Goal: Information Seeking & Learning: Check status

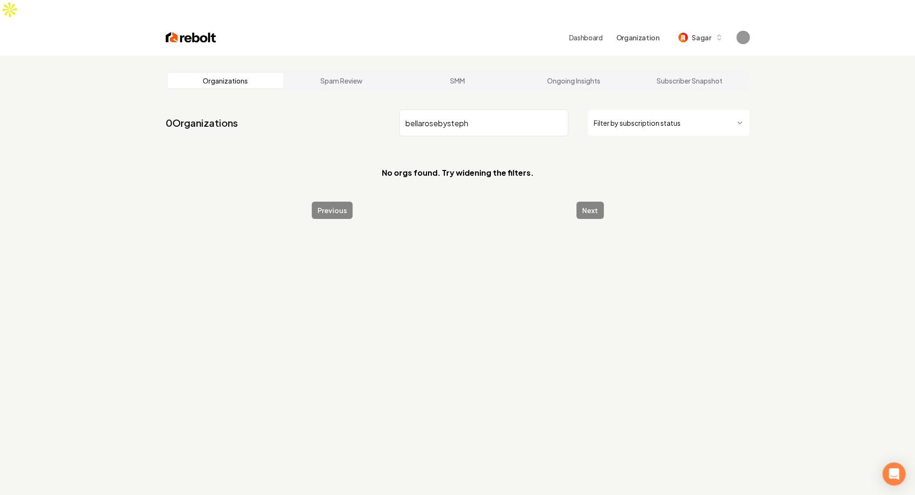
drag, startPoint x: 426, startPoint y: 103, endPoint x: 762, endPoint y: 136, distance: 337.3
click at [762, 136] on main "Organizations Spam Review SMM Ongoing Insights Subscriber Snapshot 0 Organizati…" at bounding box center [457, 145] width 615 height 179
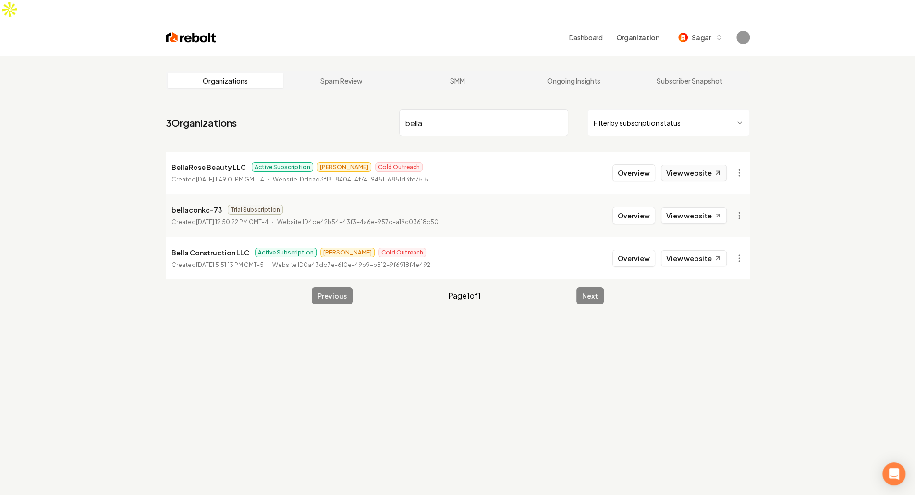
click at [685, 165] on link "View website" at bounding box center [694, 173] width 66 height 16
click at [737, 155] on html "Dashboard Organization Sagar Organizations Spam Review SMM Ongoing Insights Sub…" at bounding box center [457, 247] width 915 height 495
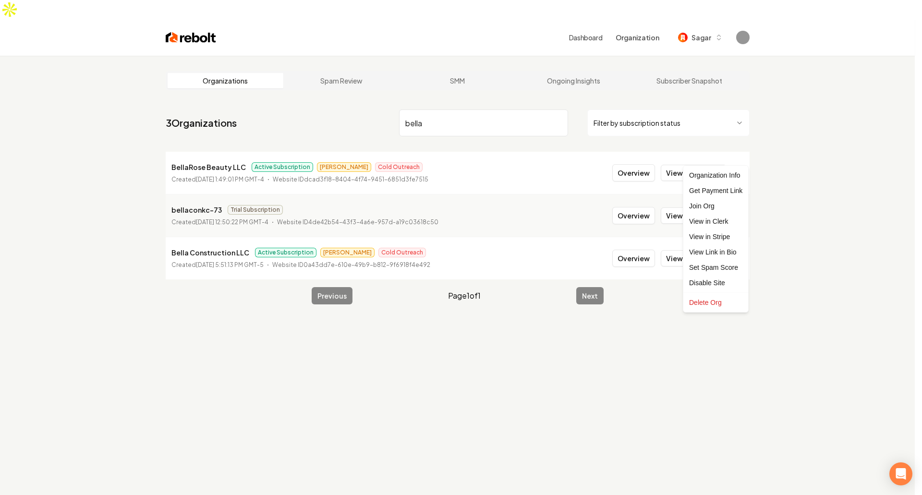
click at [795, 241] on html "Dashboard Organization Sagar Organizations Spam Review SMM Ongoing Insights Sub…" at bounding box center [461, 247] width 922 height 495
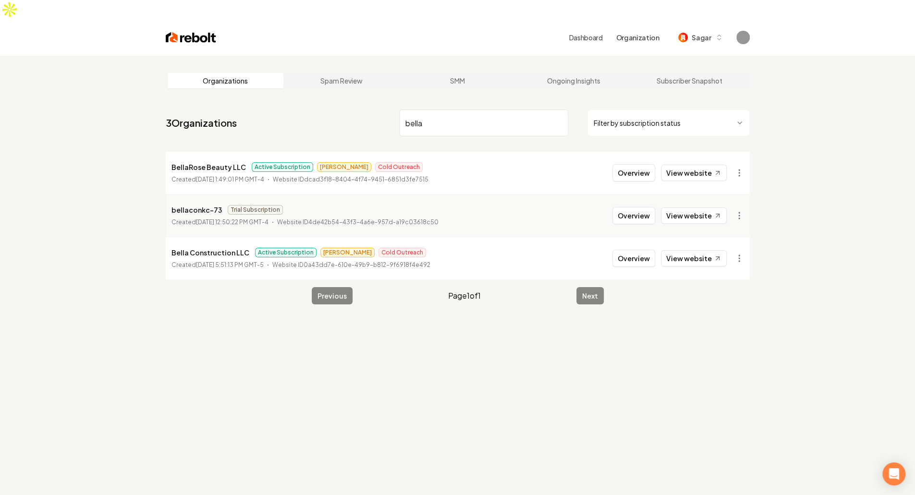
click at [428, 109] on input "bella" at bounding box center [483, 122] width 169 height 27
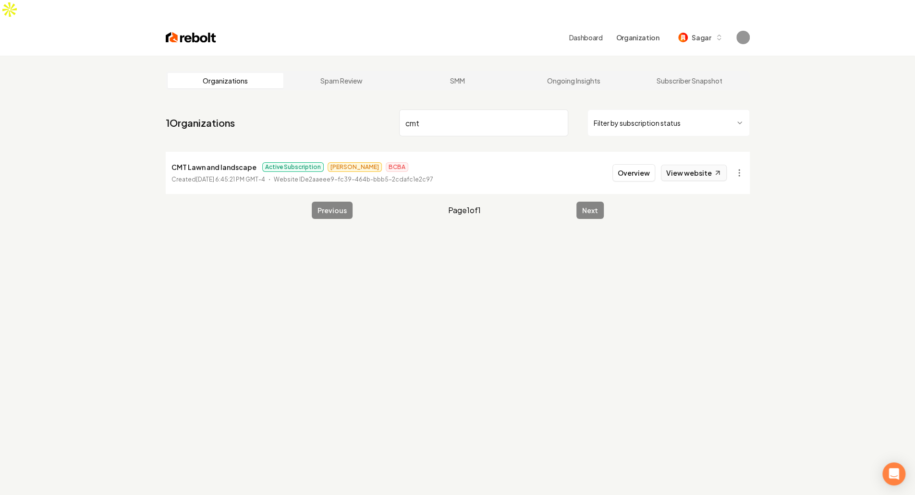
type input "cmt"
click at [674, 165] on link "View website" at bounding box center [694, 173] width 66 height 16
click at [708, 165] on link "View website" at bounding box center [694, 173] width 66 height 16
click at [643, 164] on button "Overview" at bounding box center [633, 172] width 43 height 17
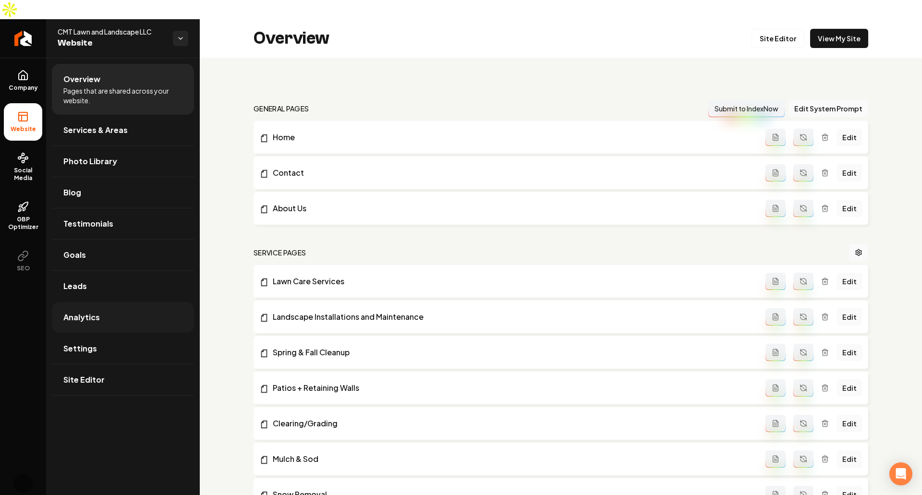
click at [114, 302] on link "Analytics" at bounding box center [123, 317] width 142 height 31
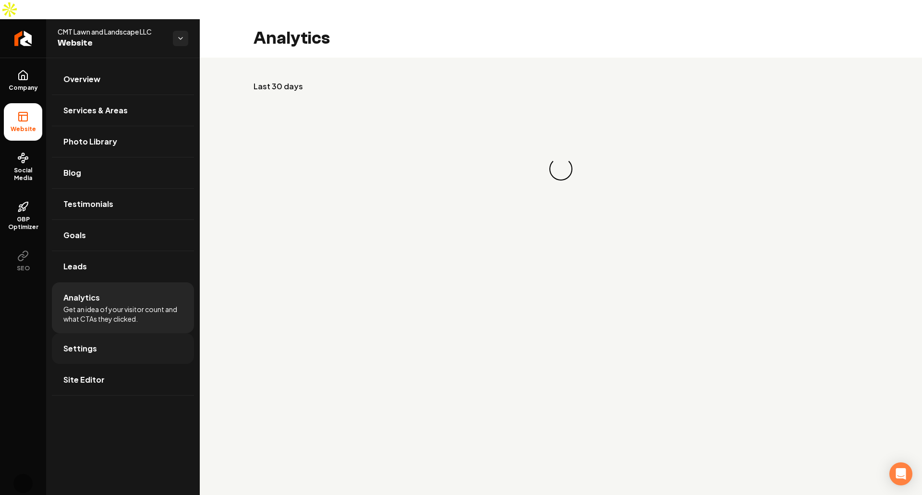
click at [115, 338] on link "Settings" at bounding box center [123, 348] width 142 height 31
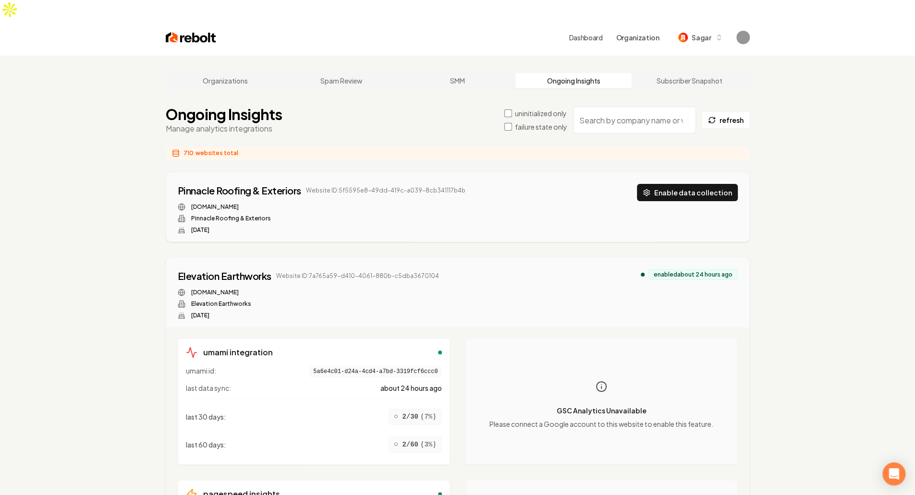
click at [653, 107] on input "search" at bounding box center [634, 120] width 123 height 27
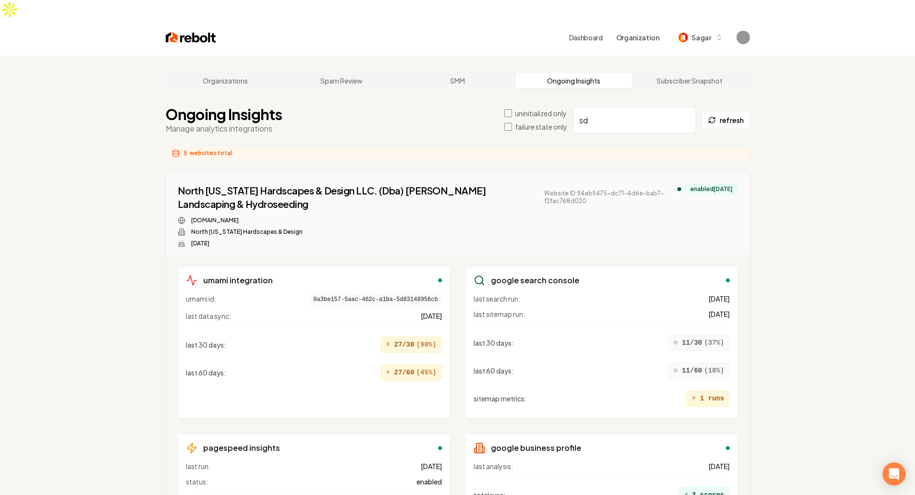
paste input "bellarosebysteph"
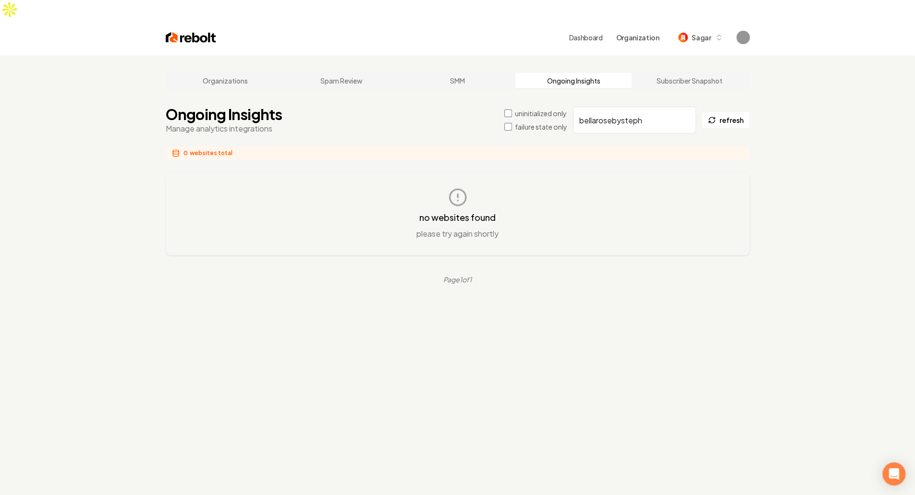
type input "bellarosebysteph"
click at [797, 158] on div "Organizations Spam Review SMM Ongoing Insights Subscriber Snapshot Ongoing Insi…" at bounding box center [457, 303] width 915 height 495
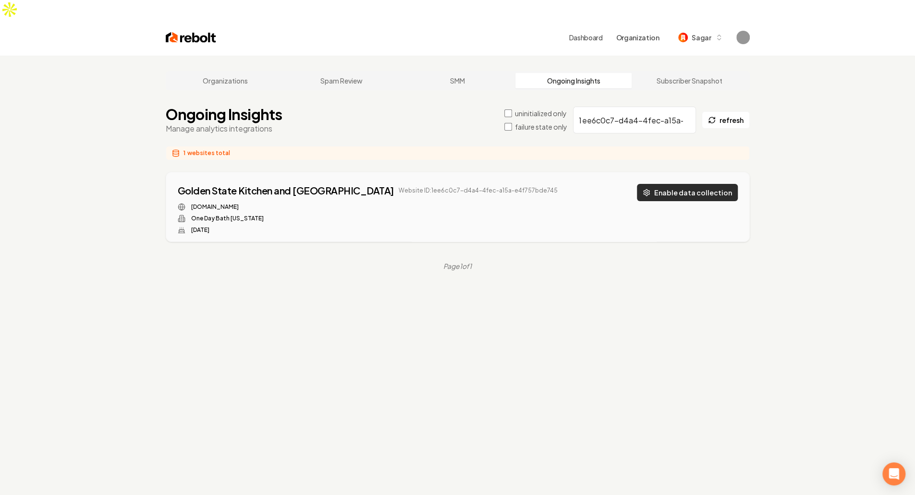
click at [690, 184] on button "Enable data collection" at bounding box center [687, 192] width 101 height 17
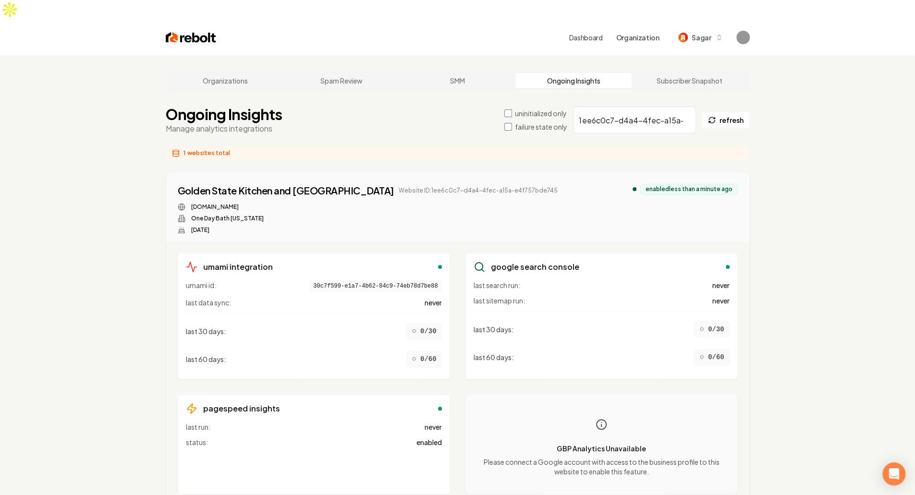
scroll to position [36, 0]
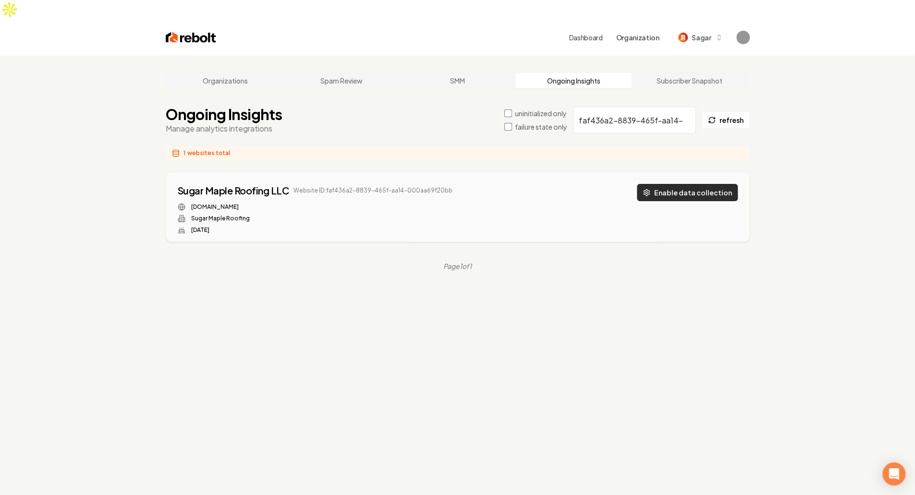
click at [660, 184] on button "Enable data collection" at bounding box center [687, 192] width 101 height 17
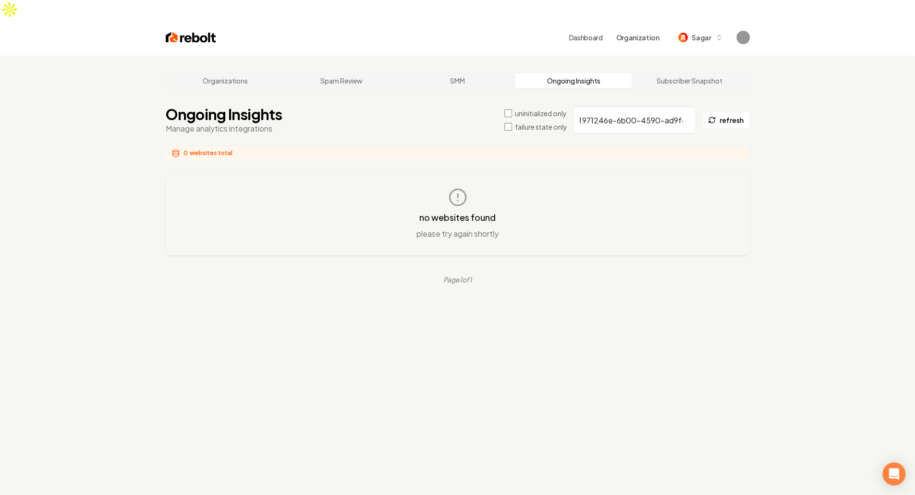
click at [655, 172] on div "no websites found please try again shortly" at bounding box center [458, 214] width 584 height 84
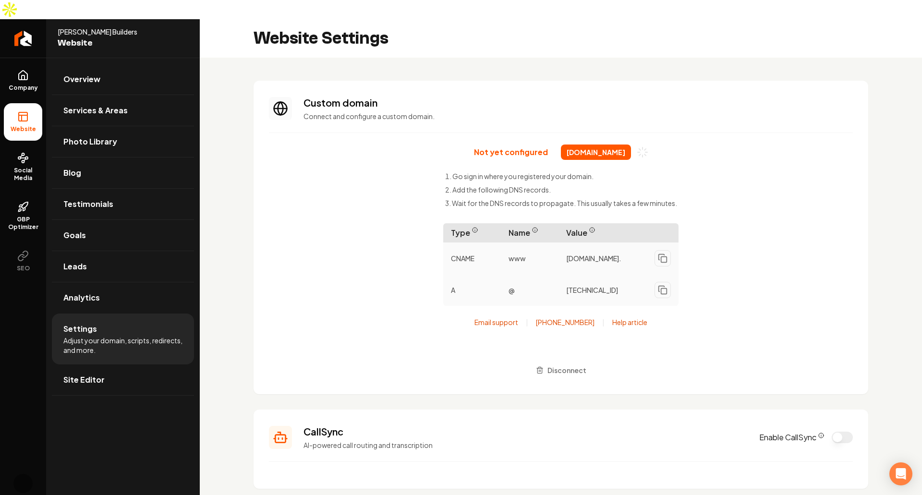
click at [686, 227] on div "Not yet configured edsonbuilders.com Go sign in where you registered your domai…" at bounding box center [561, 262] width 584 height 234
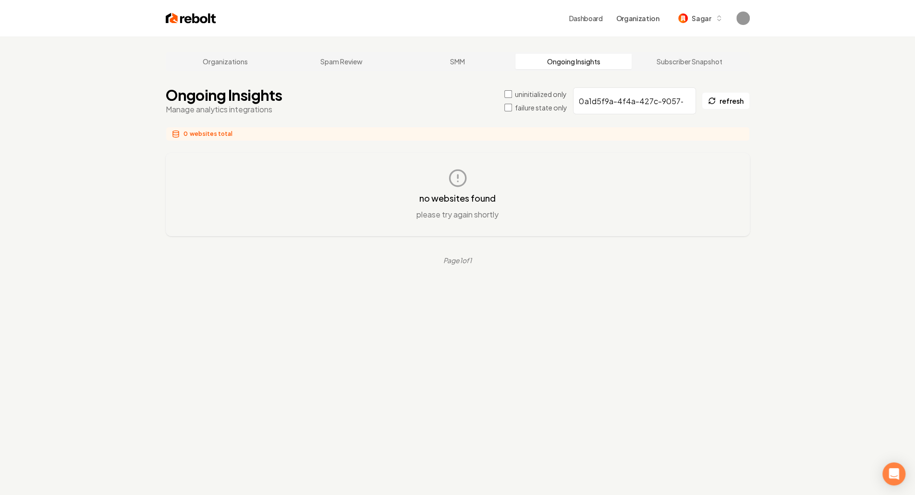
click at [679, 175] on div "no websites found please try again shortly" at bounding box center [458, 195] width 552 height 52
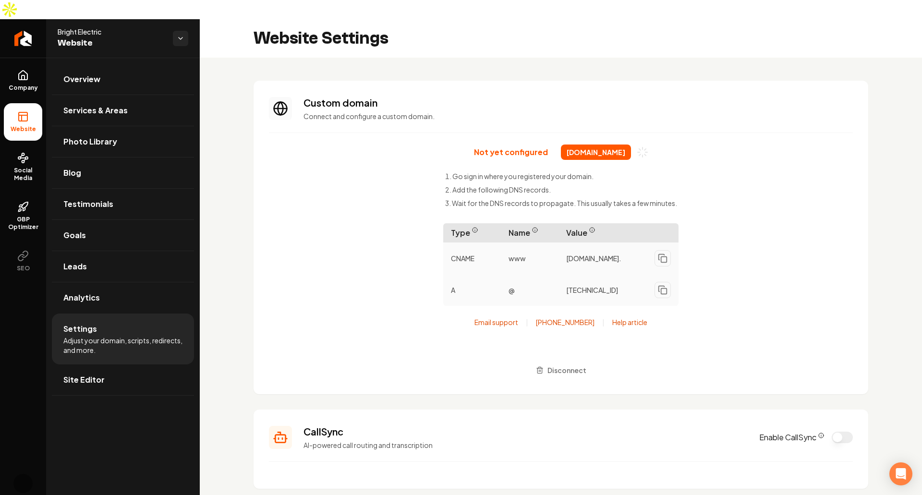
click at [370, 174] on div "Not yet configured callbrightelectric.com Go sign in where you registered your …" at bounding box center [561, 262] width 584 height 234
click at [373, 372] on section "Custom domain Connect and configure a custom domain. Not yet configured callbri…" at bounding box center [561, 238] width 615 height 314
click at [406, 303] on div "Not yet configured callbrightelectric.com Go sign in where you registered your …" at bounding box center [561, 262] width 584 height 234
click at [760, 317] on div "Not yet configured callbrightelectric.com Go sign in where you registered your …" at bounding box center [561, 262] width 584 height 234
click at [753, 254] on div "Not yet configured callbrightelectric.com Go sign in where you registered your …" at bounding box center [561, 262] width 584 height 234
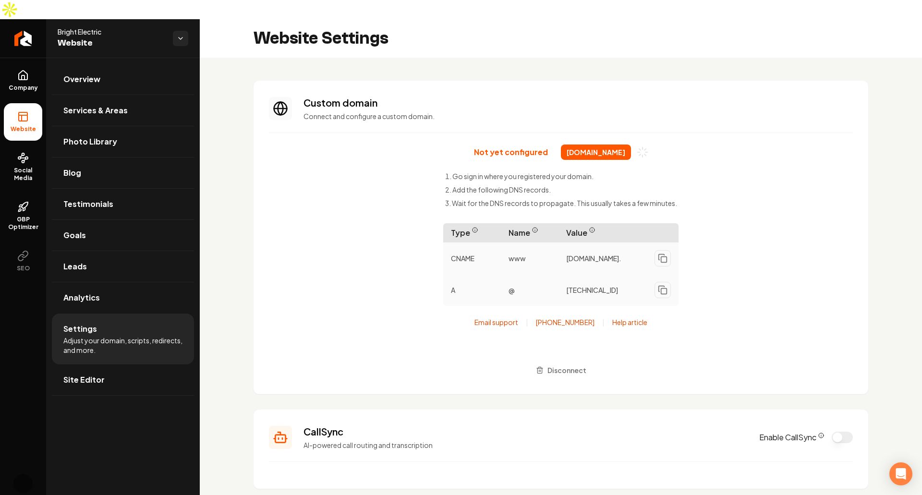
click at [579, 145] on span "callbrightelectric.com" at bounding box center [596, 152] width 70 height 15
click at [87, 64] on link "Overview" at bounding box center [123, 79] width 142 height 31
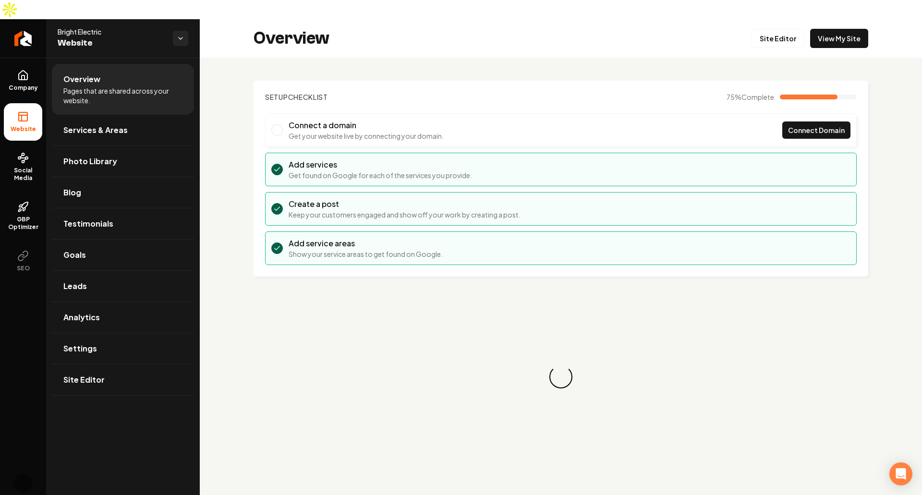
click at [84, 27] on span "Bright Electric" at bounding box center [112, 32] width 108 height 10
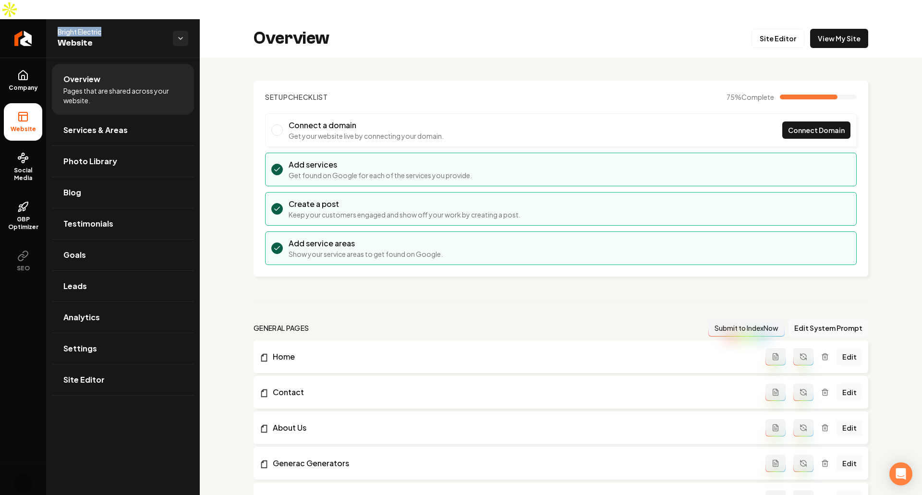
copy span "Bright Electric"
click at [840, 29] on link "View My Site" at bounding box center [839, 38] width 58 height 19
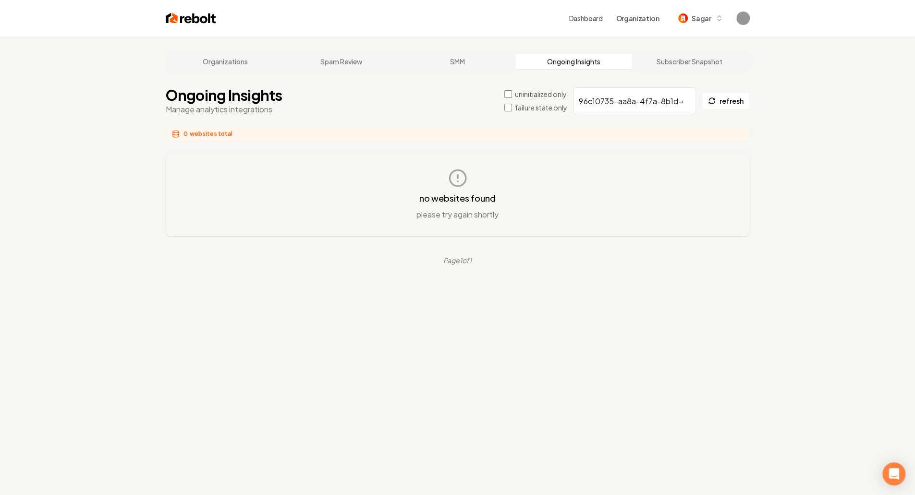
click at [436, 151] on main "Organizations Spam Review SMM Ongoing Insights Subscriber Snapshot Ongoing Insi…" at bounding box center [457, 158] width 615 height 244
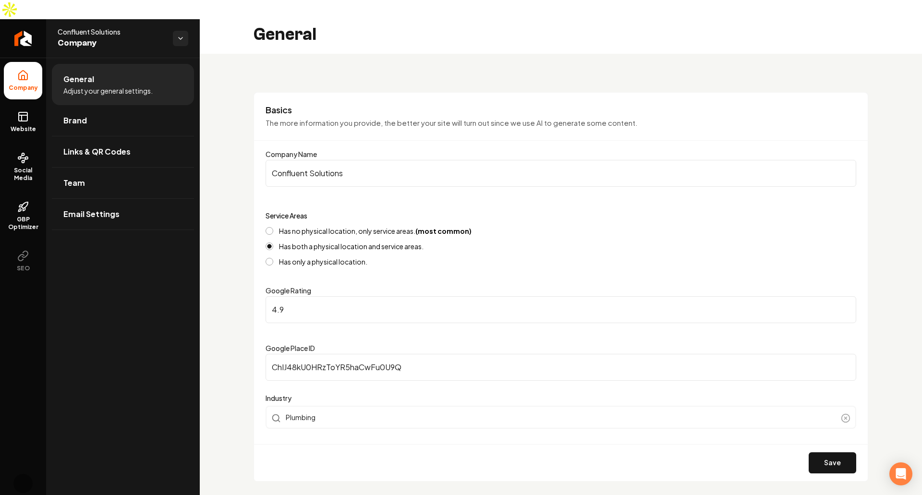
scroll to position [3, 0]
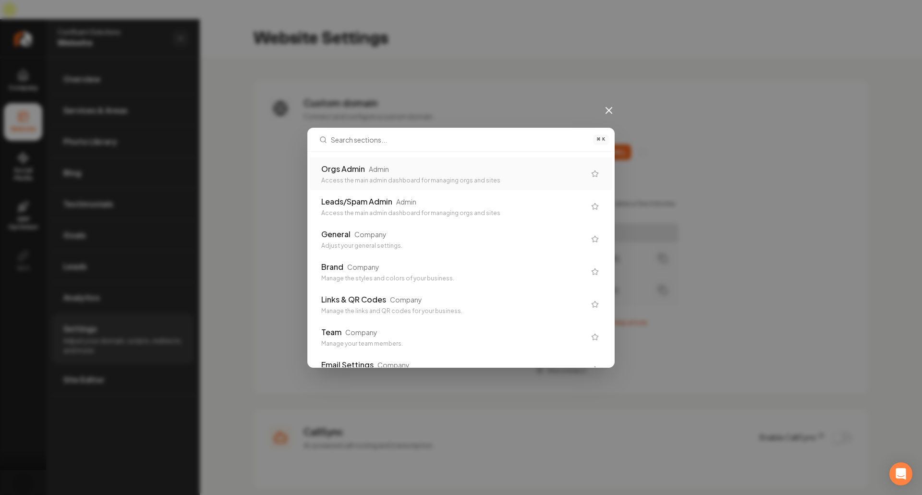
type input "a"
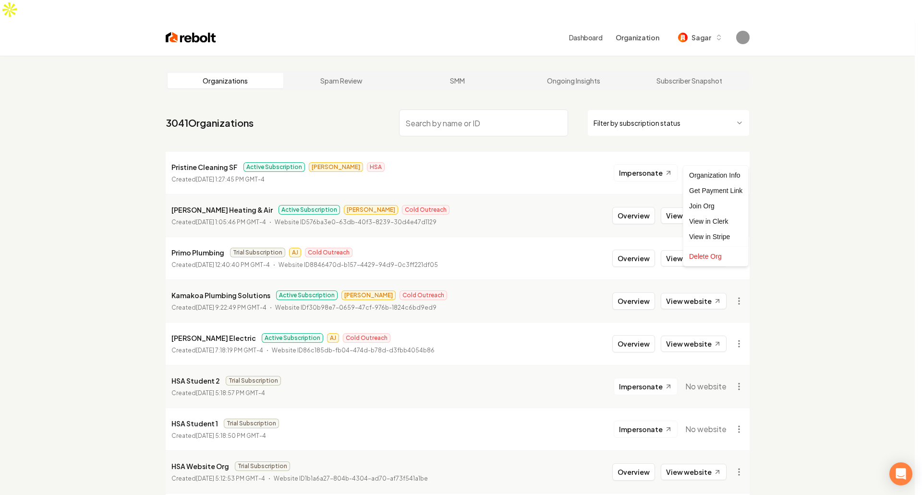
click at [741, 152] on html "Dashboard Organization Sagar Organizations Spam Review SMM Ongoing Insights Sub…" at bounding box center [461, 247] width 922 height 495
click at [810, 220] on html "Dashboard Organization Sagar Organizations Spam Review SMM Ongoing Insights Sub…" at bounding box center [461, 247] width 922 height 495
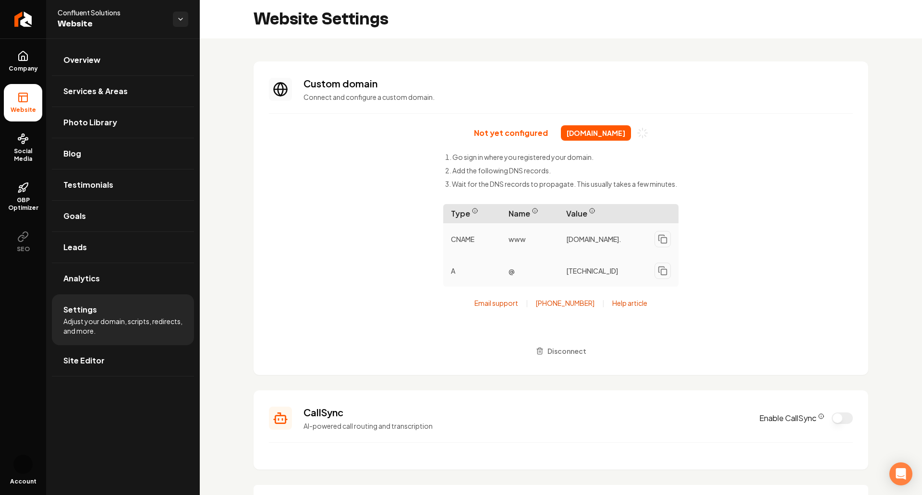
click at [614, 132] on span "[DOMAIN_NAME]" at bounding box center [596, 132] width 70 height 15
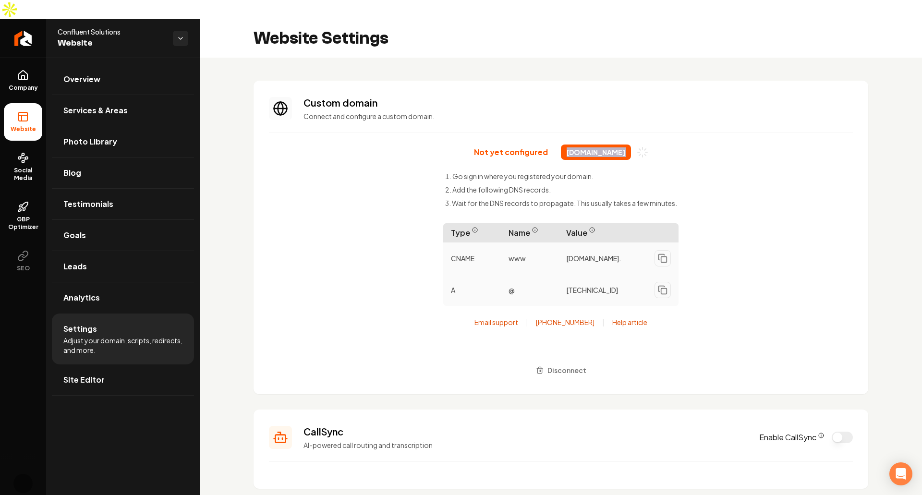
click at [614, 145] on span "confluentplumbing.com" at bounding box center [596, 152] width 70 height 15
click at [590, 145] on span "[DOMAIN_NAME]" at bounding box center [596, 152] width 70 height 15
click at [590, 145] on span "proficientlawns.com" at bounding box center [596, 152] width 70 height 15
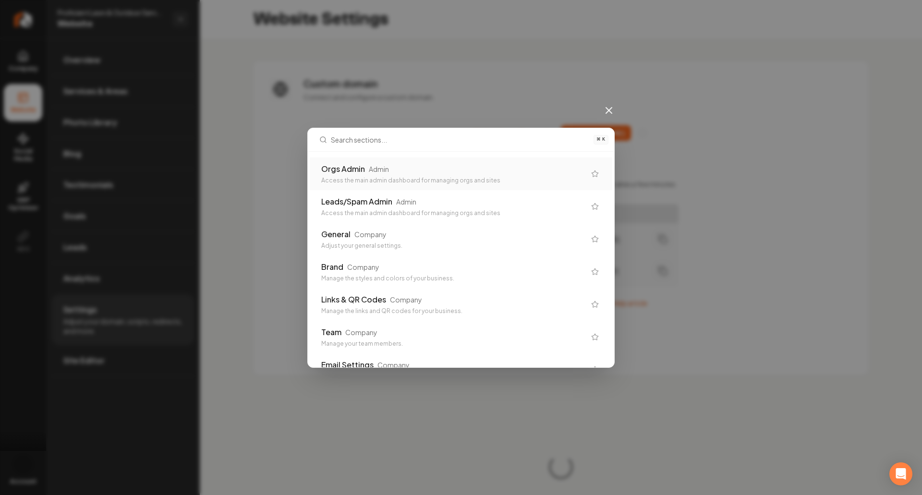
click at [501, 173] on div "Orgs Admin Admin" at bounding box center [453, 169] width 264 height 12
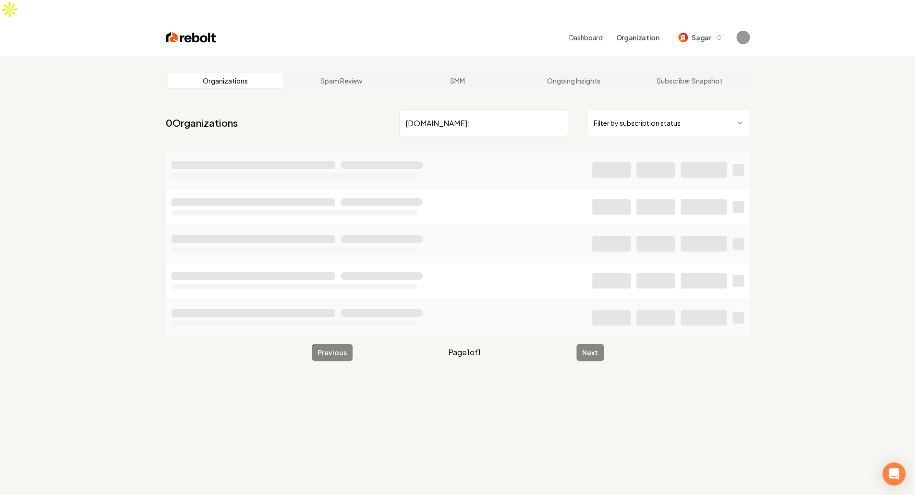
type input "[DOMAIN_NAME]"
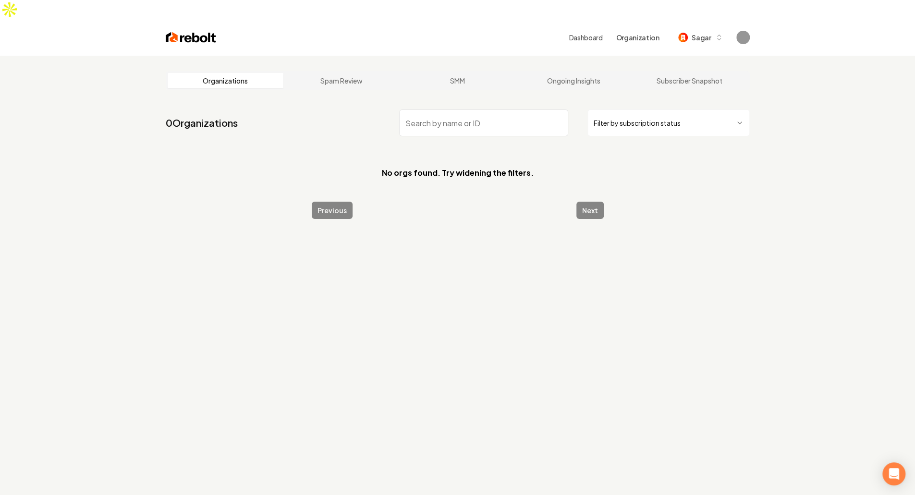
click at [584, 76] on main "Organizations Spam Review SMM Ongoing Insights Subscriber Snapshot 0 Organizati…" at bounding box center [457, 145] width 615 height 179
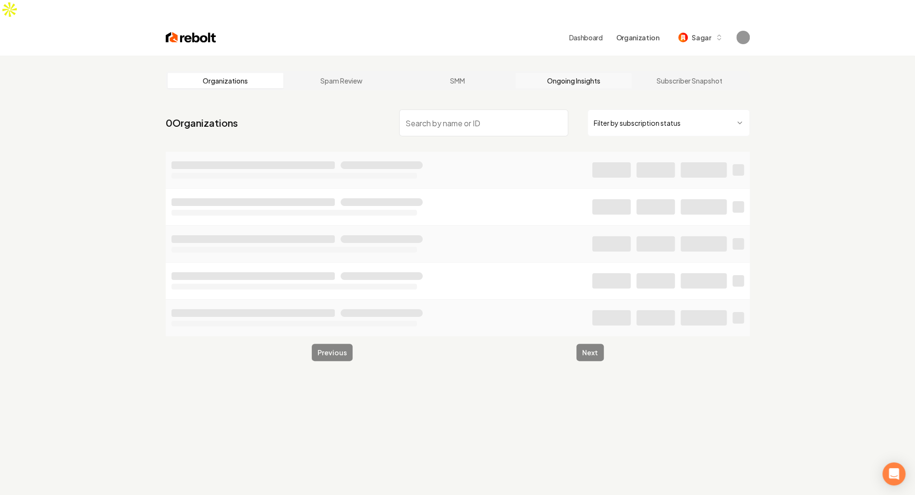
click at [561, 73] on link "Ongoing Insights" at bounding box center [573, 80] width 116 height 15
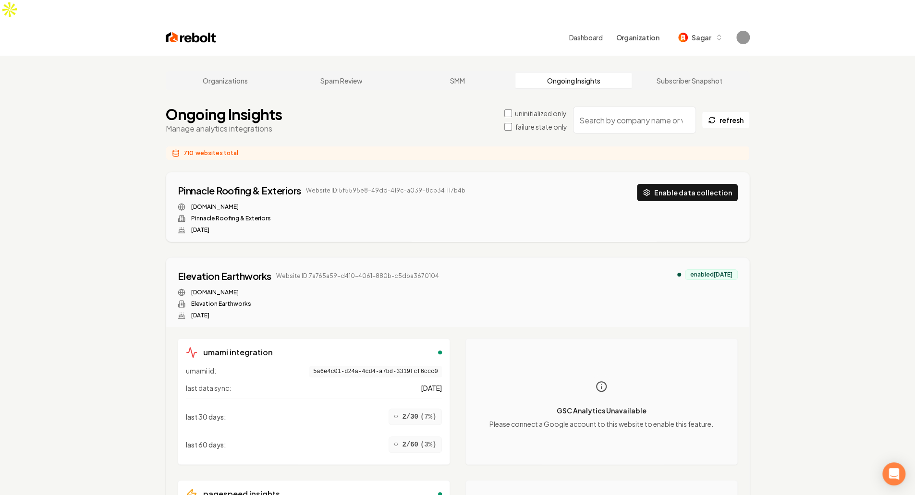
click at [608, 107] on input "search" at bounding box center [634, 120] width 123 height 27
paste input "charlestonfloodrestoration.com"
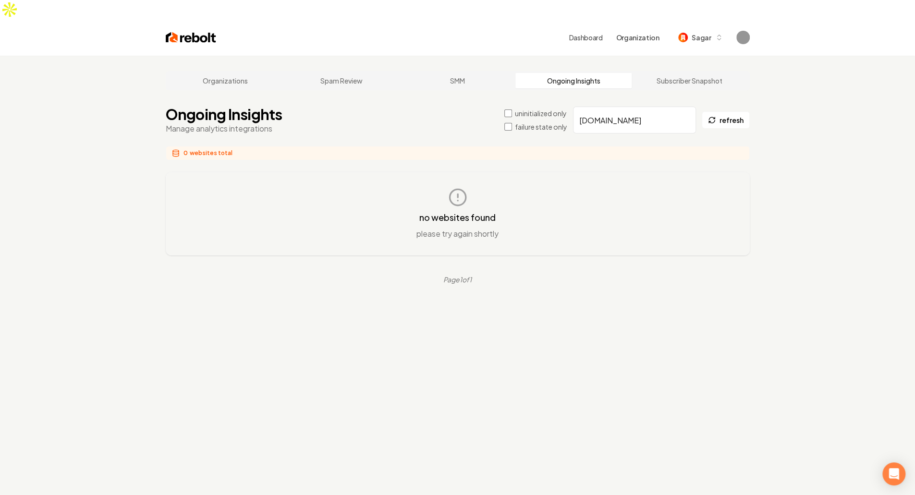
click at [638, 107] on input "charlestonfloodrestoration.com" at bounding box center [634, 120] width 123 height 27
paste input "50f1164c-a56f-4e13-b1b4-94be94686ed"
paste input "3eab8cee-2435-43ae-a5e5-af9daabfc7ef"
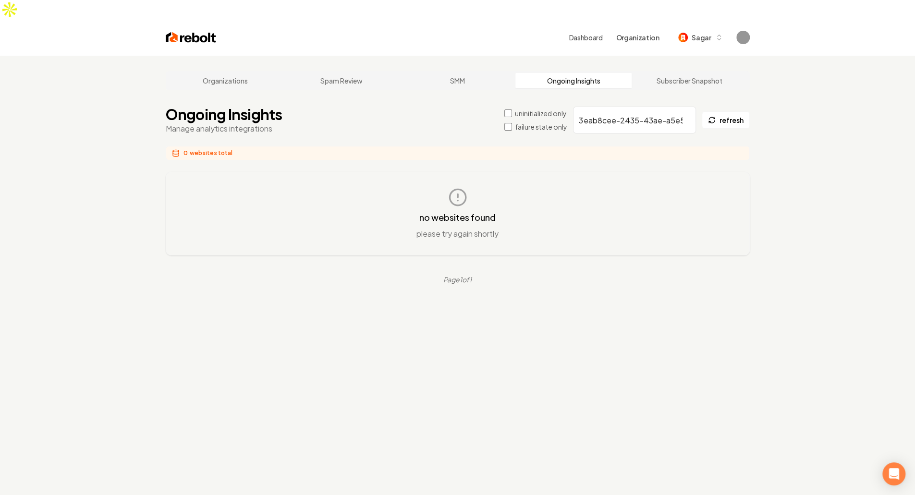
click at [615, 107] on input "3eab8cee-2435-43ae-a5e5-af9daabfc7ef" at bounding box center [634, 120] width 123 height 27
paste input "7aa261c9-fe28-4ab9-9cd1-cc63a684efcc"
type input "7aa261c9-fe28-4ab9-9cd1-cc63a684efcc"
click at [440, 221] on div "no websites found please try again shortly" at bounding box center [458, 214] width 584 height 84
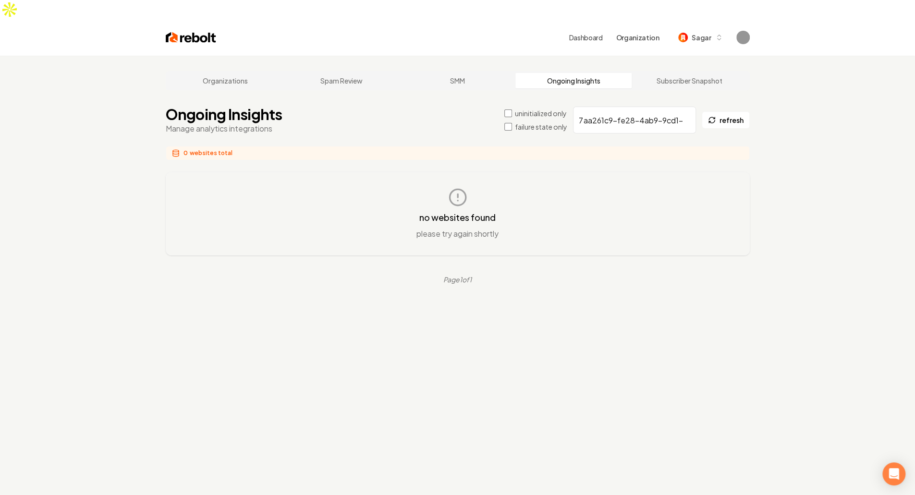
click at [612, 218] on div "no websites found please try again shortly" at bounding box center [458, 214] width 552 height 52
